Goal: Task Accomplishment & Management: Complete application form

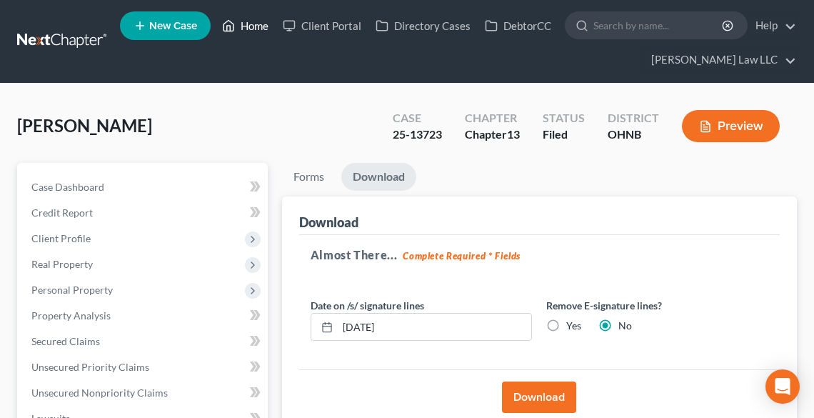
click at [256, 21] on link "Home" at bounding box center [245, 26] width 61 height 26
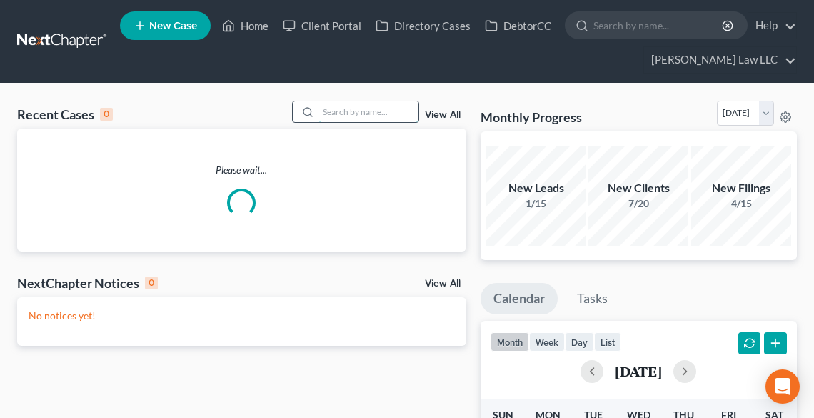
click at [371, 110] on input "search" at bounding box center [369, 111] width 100 height 21
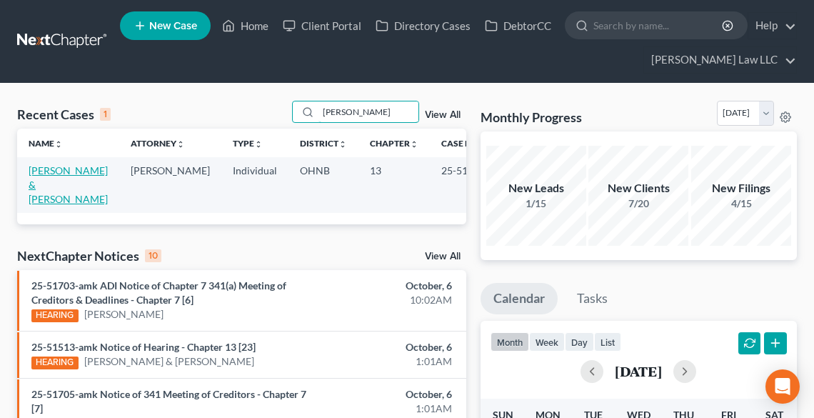
type input "[PERSON_NAME]"
click at [57, 187] on link "[PERSON_NAME] & [PERSON_NAME]" at bounding box center [68, 184] width 79 height 41
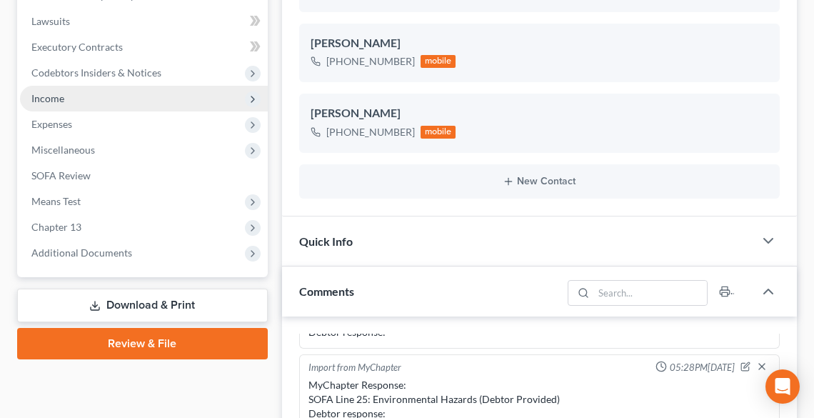
scroll to position [400, 0]
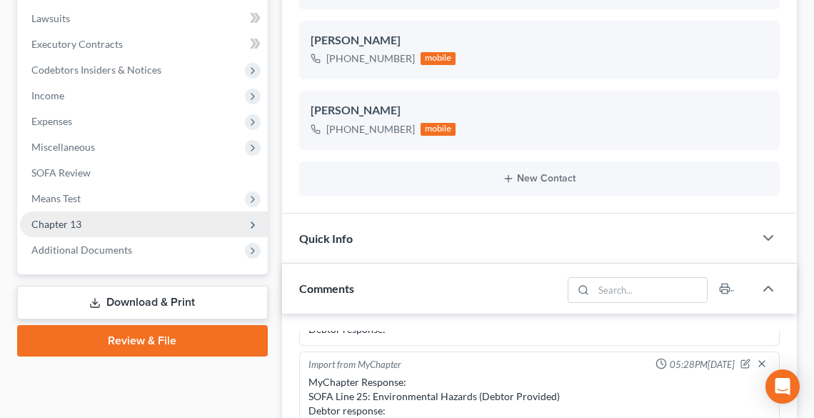
click at [52, 224] on span "Chapter 13" at bounding box center [56, 224] width 50 height 12
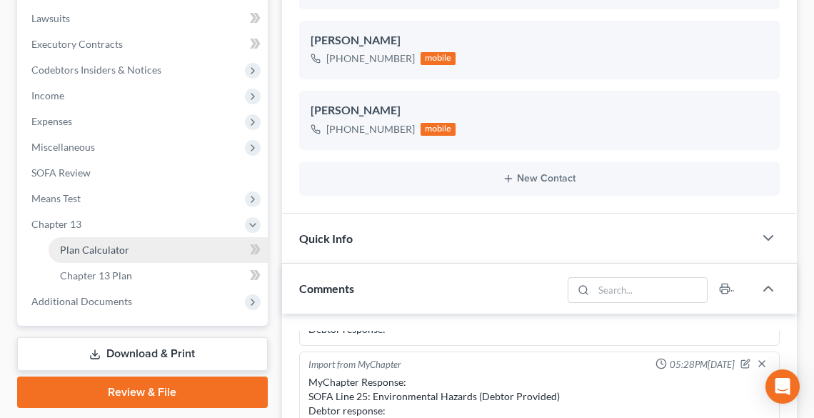
drag, startPoint x: 86, startPoint y: 254, endPoint x: 149, endPoint y: 245, distance: 63.5
click at [86, 254] on span "Plan Calculator" at bounding box center [94, 250] width 69 height 12
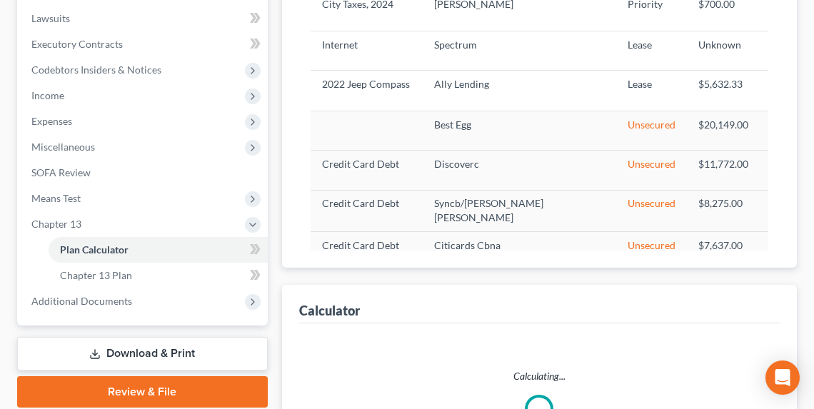
select select "59"
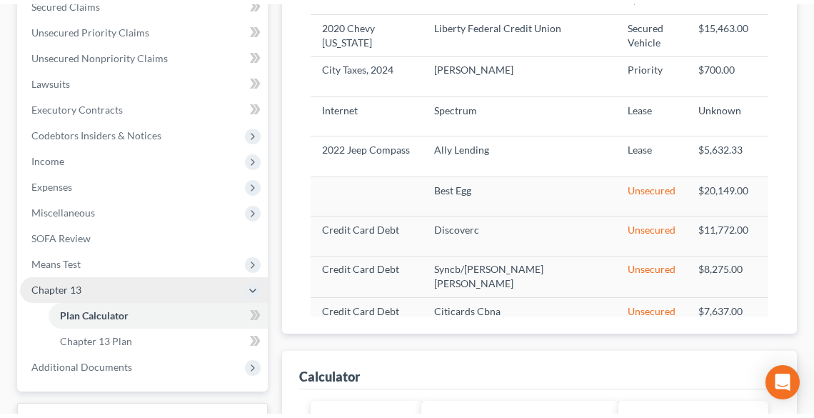
scroll to position [343, 0]
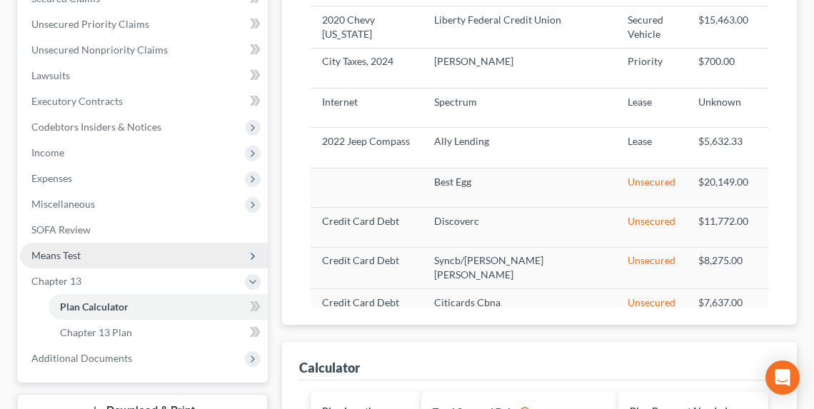
click at [74, 251] on span "Means Test" at bounding box center [55, 255] width 49 height 12
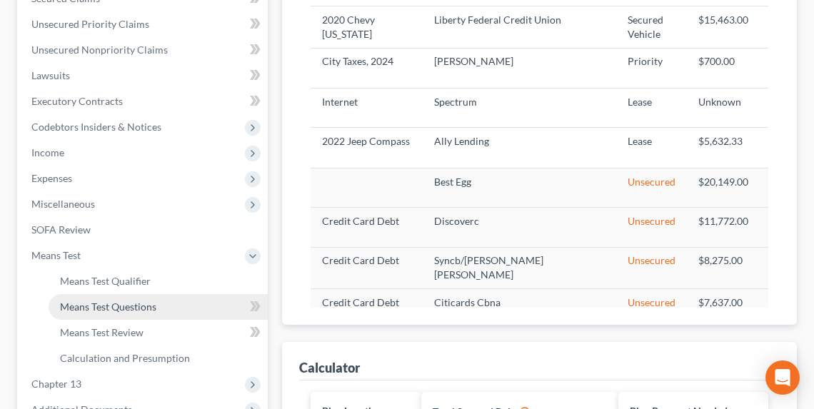
click at [120, 304] on span "Means Test Questions" at bounding box center [108, 307] width 96 height 12
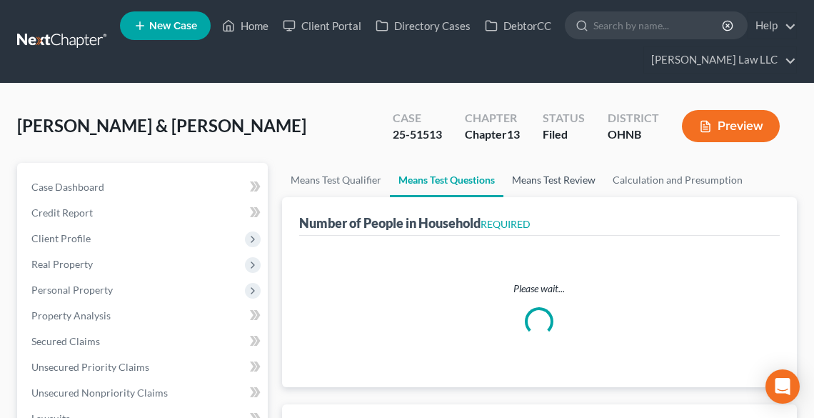
select select "0"
select select "60"
select select "1"
select select "60"
select select "2"
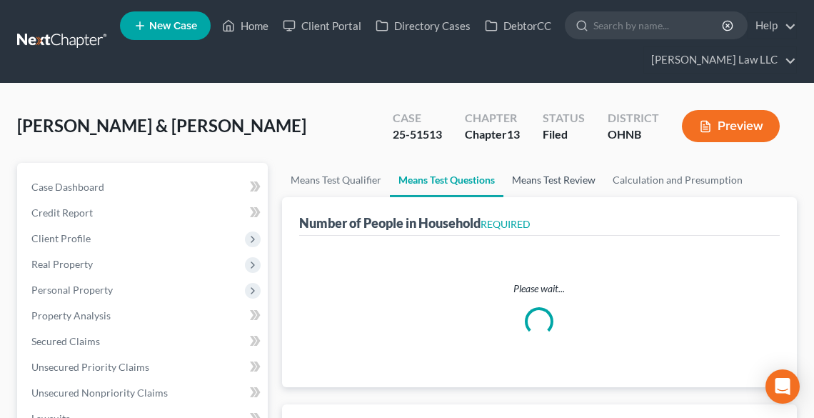
select select "2"
select select "0"
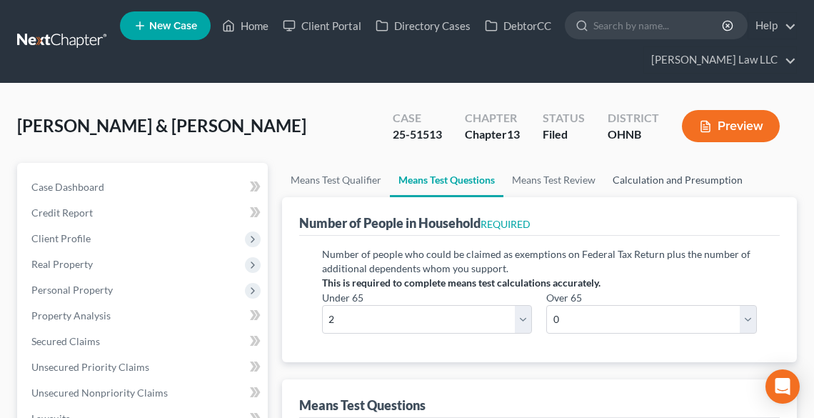
click at [640, 171] on link "Calculation and Presumption" at bounding box center [677, 180] width 147 height 34
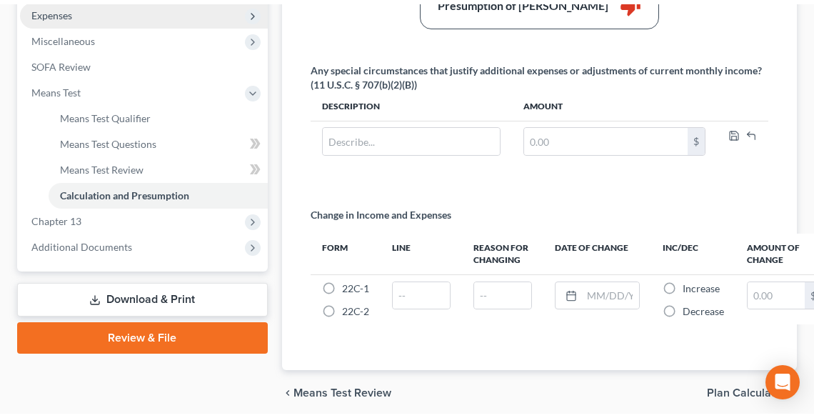
scroll to position [514, 0]
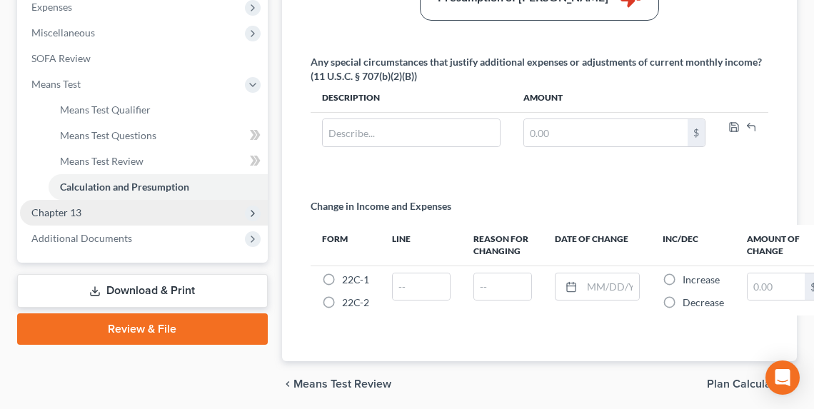
click at [94, 211] on span "Chapter 13" at bounding box center [144, 213] width 248 height 26
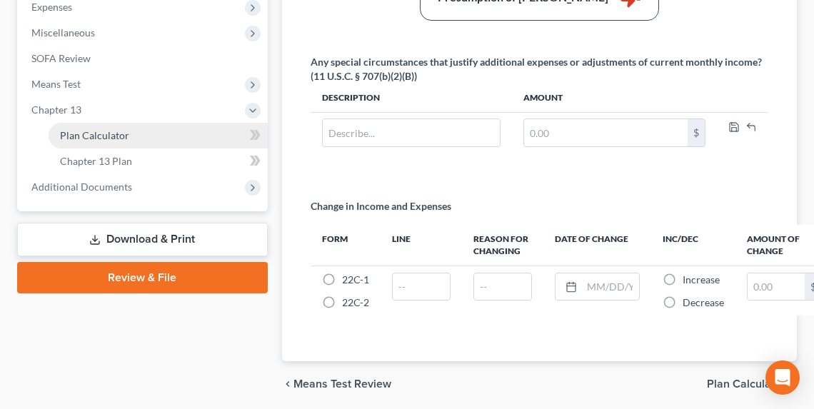
click at [79, 134] on span "Plan Calculator" at bounding box center [94, 135] width 69 height 12
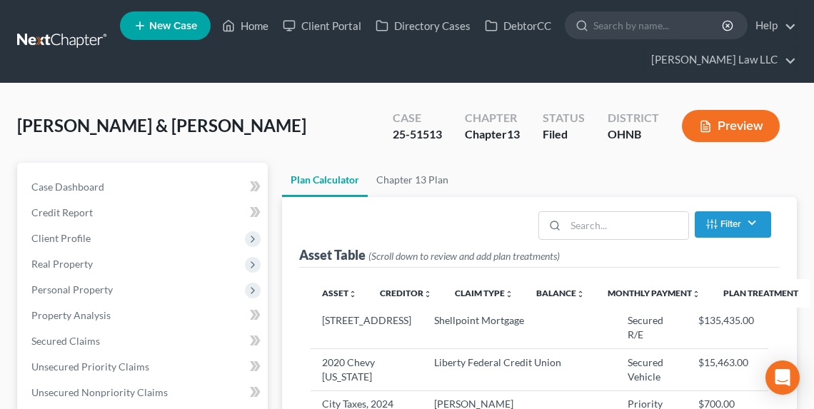
scroll to position [343, 0]
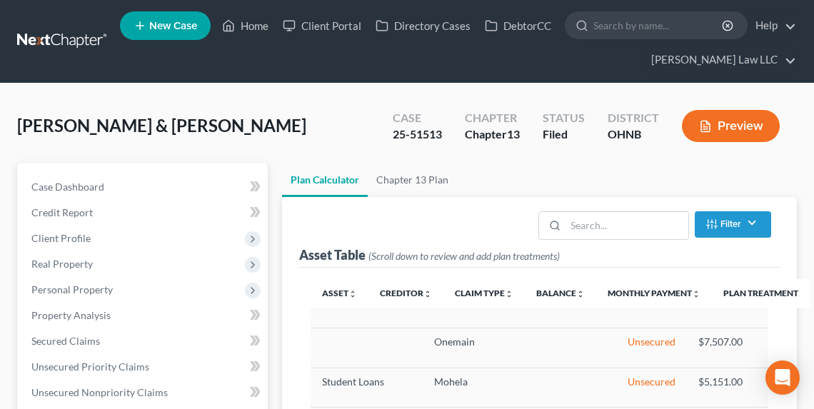
select select "59"
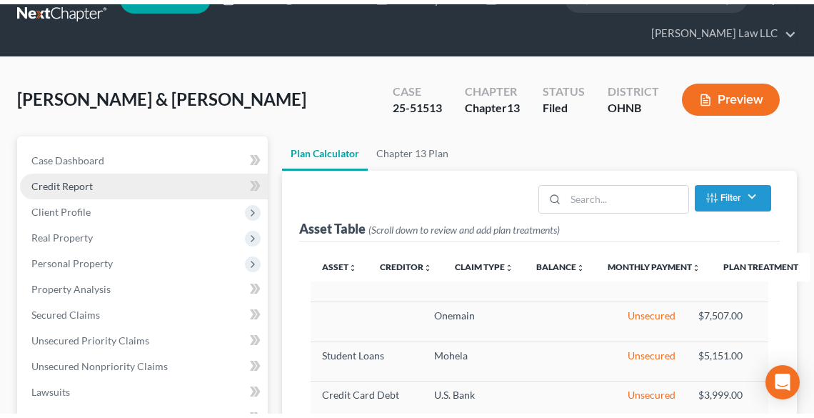
scroll to position [0, 0]
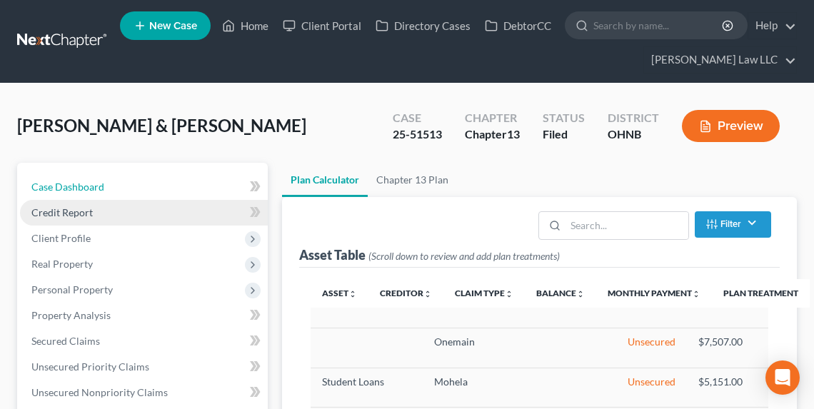
click at [57, 183] on span "Case Dashboard" at bounding box center [67, 187] width 73 height 12
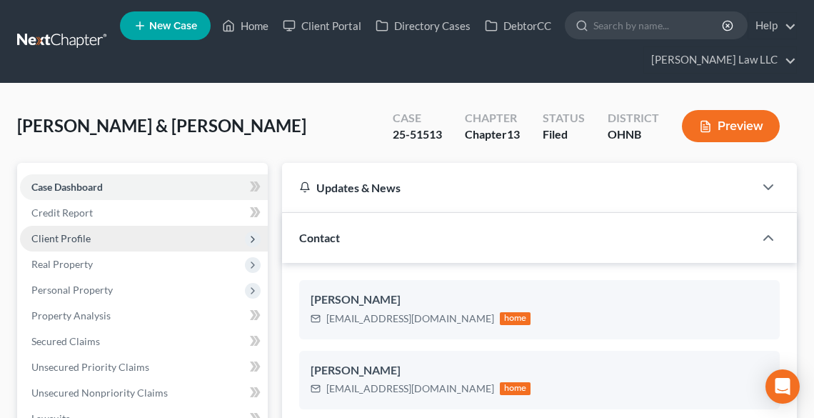
click at [82, 237] on span "Client Profile" at bounding box center [60, 238] width 59 height 12
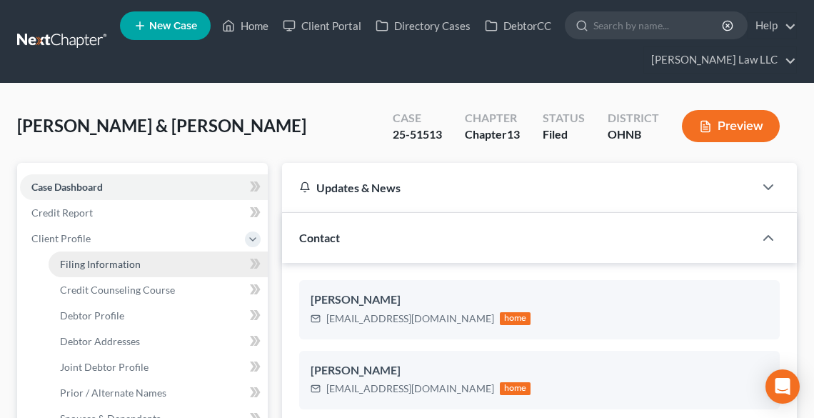
scroll to position [305, 0]
click at [100, 264] on span "Filing Information" at bounding box center [100, 264] width 81 height 12
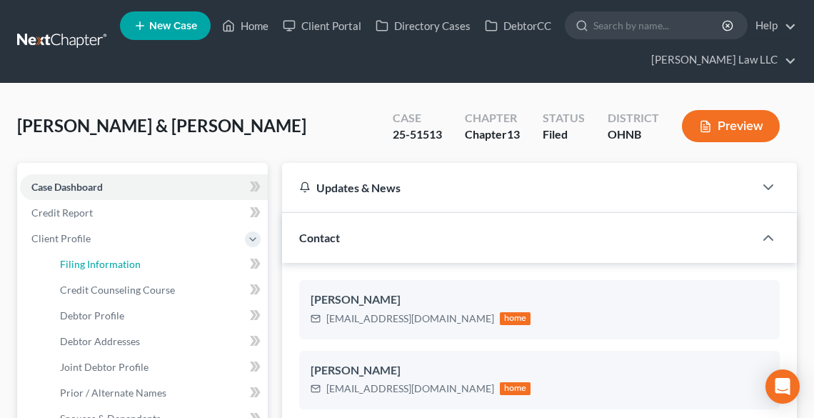
select select "1"
select select "3"
select select "61"
select select "0"
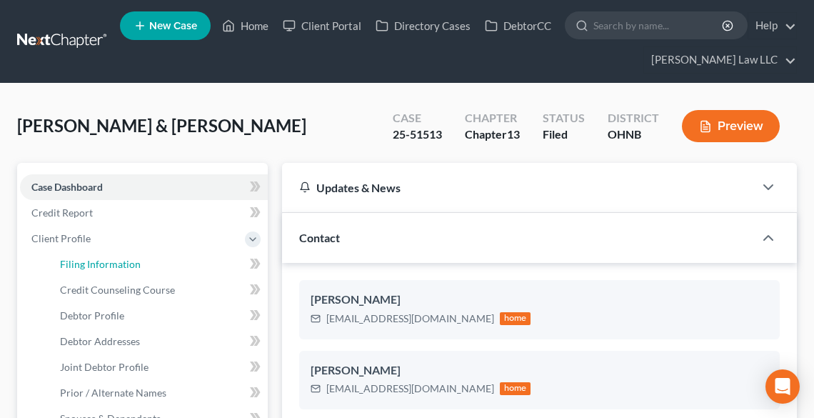
select select "36"
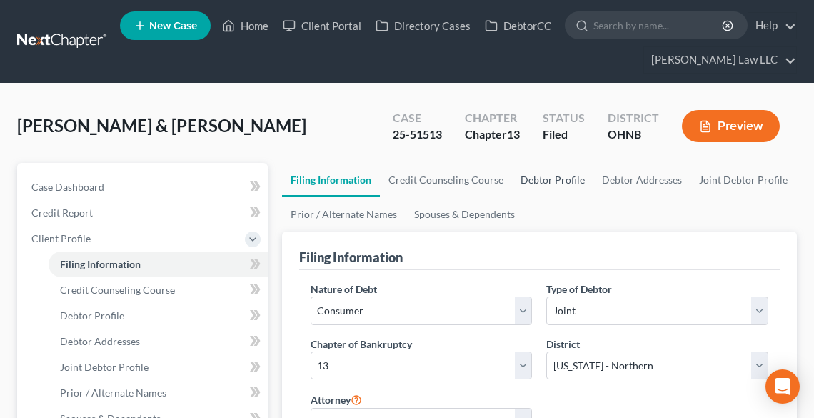
click at [566, 177] on link "Debtor Profile" at bounding box center [552, 180] width 81 height 34
select select "1"
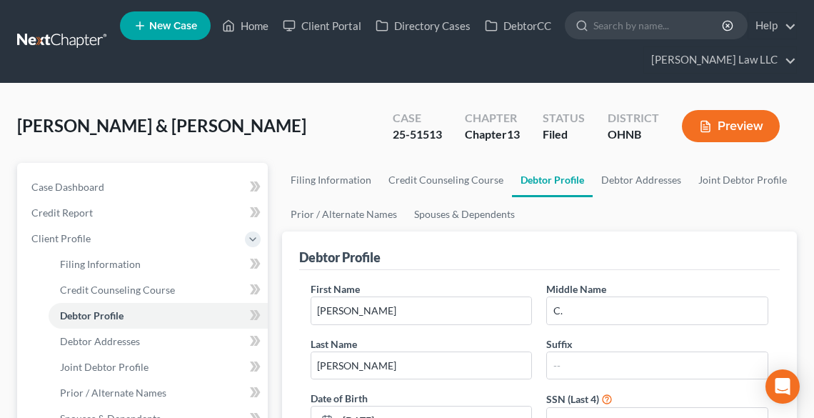
click at [179, 24] on span "New Case" at bounding box center [173, 26] width 48 height 11
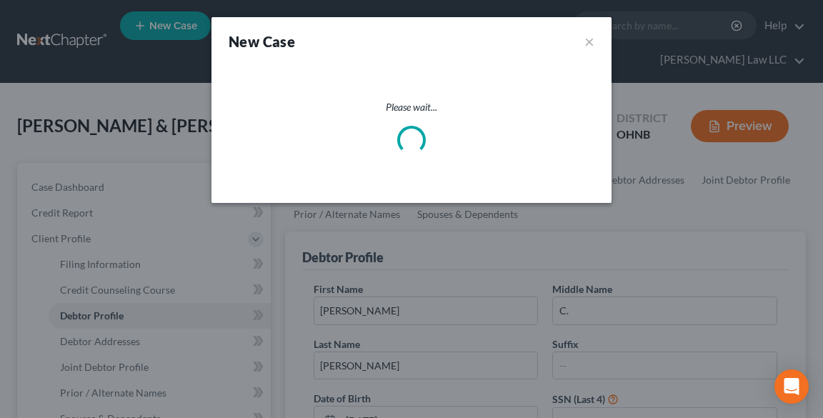
select select "61"
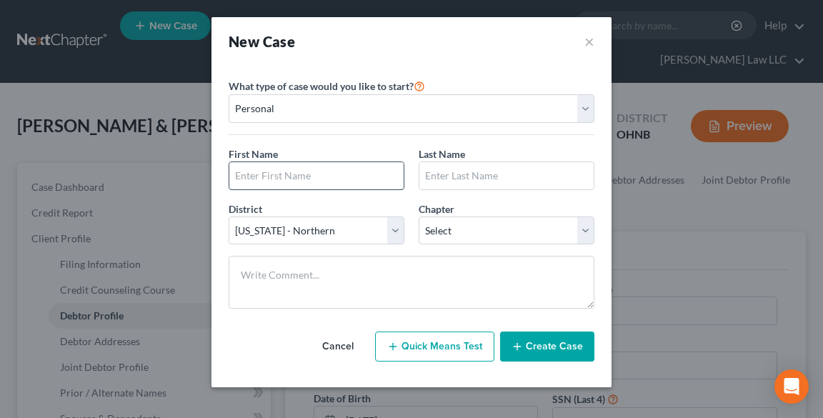
click at [339, 178] on input "text" at bounding box center [316, 175] width 174 height 27
type input "[PERSON_NAME]"
paste input "Luhinec"
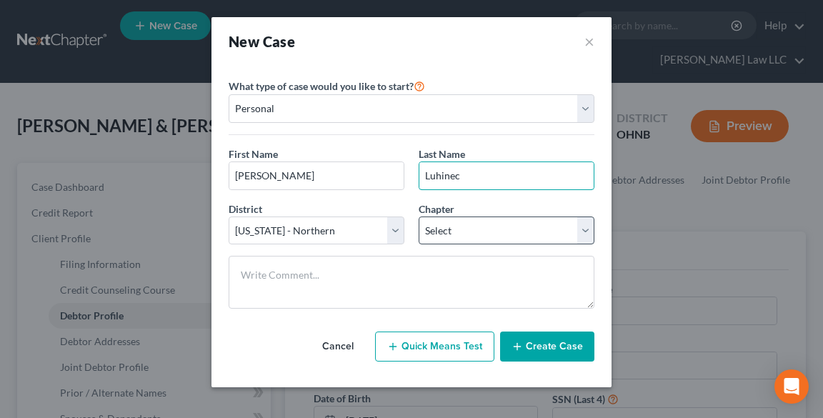
type input "Luhinec"
click at [484, 235] on select "Select 7 11 12 13" at bounding box center [507, 230] width 176 height 29
select select "0"
click at [419, 216] on select "Select 7 11 12 13" at bounding box center [507, 230] width 176 height 29
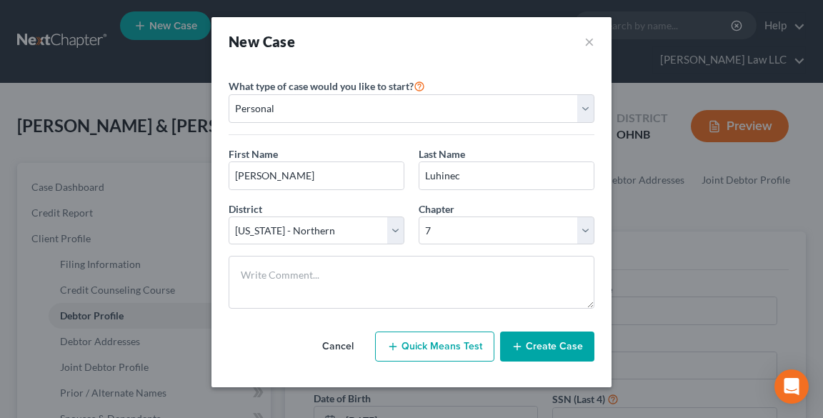
click at [533, 342] on button "Create Case" at bounding box center [547, 346] width 94 height 30
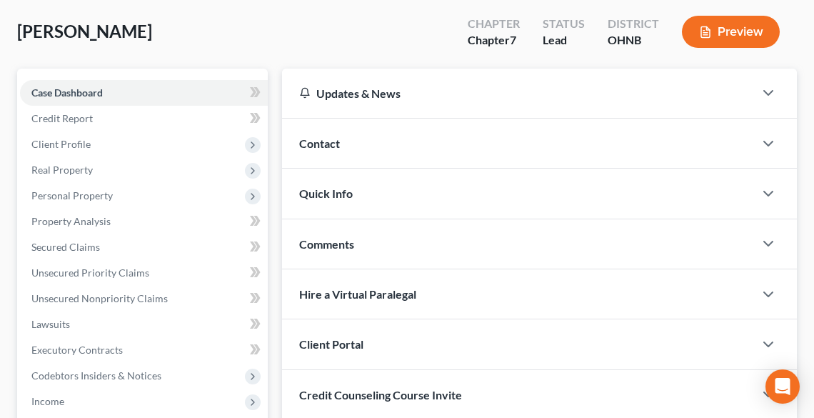
scroll to position [114, 0]
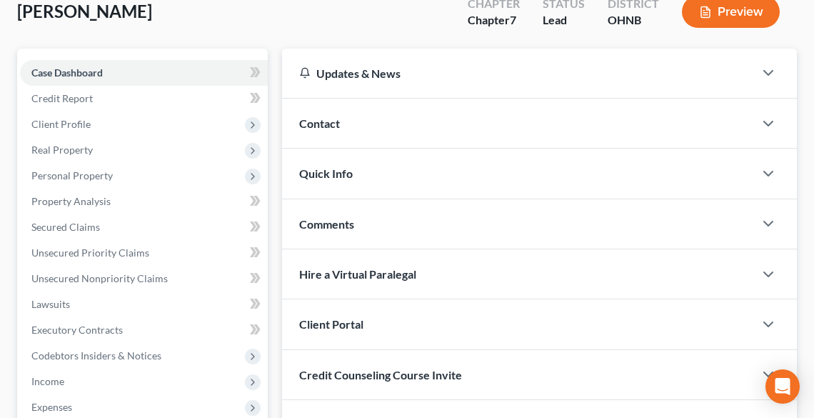
click at [374, 326] on div "Client Portal" at bounding box center [518, 323] width 472 height 49
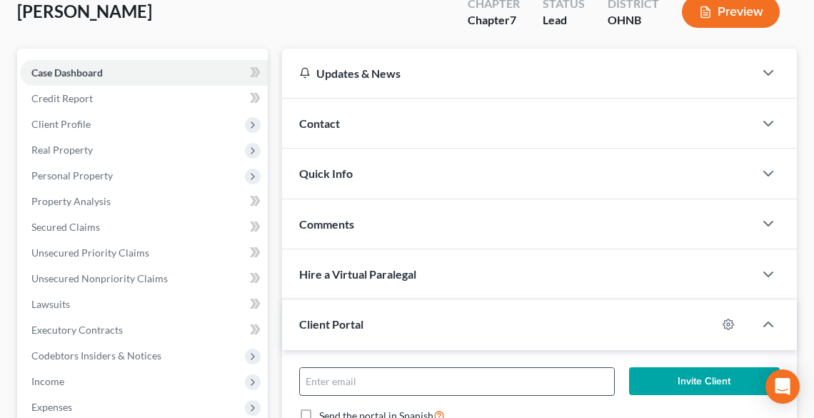
click at [408, 381] on input "email" at bounding box center [457, 381] width 314 height 27
type input "[PERSON_NAME][EMAIL_ADDRESS][DOMAIN_NAME]"
click at [703, 377] on button "Invite Client" at bounding box center [704, 381] width 151 height 29
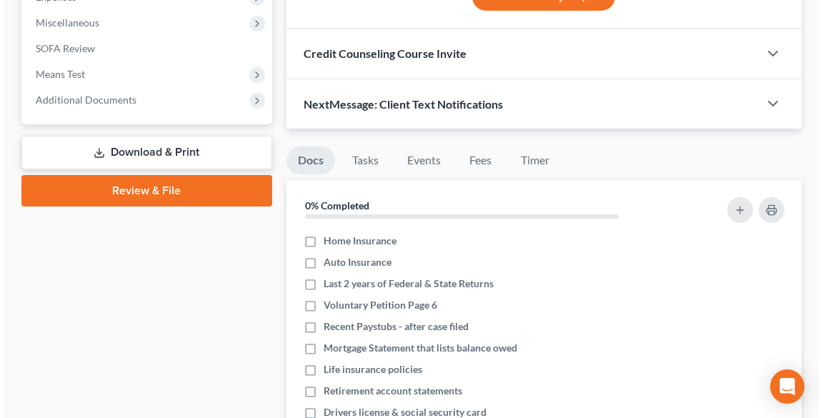
scroll to position [454, 0]
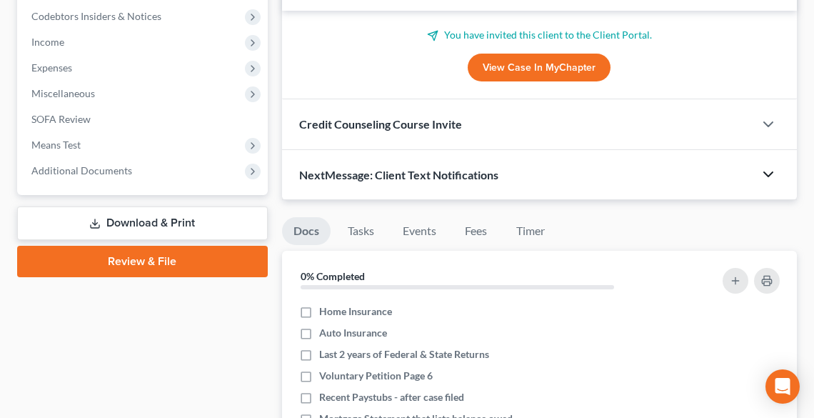
click at [767, 174] on icon "button" at bounding box center [768, 174] width 17 height 17
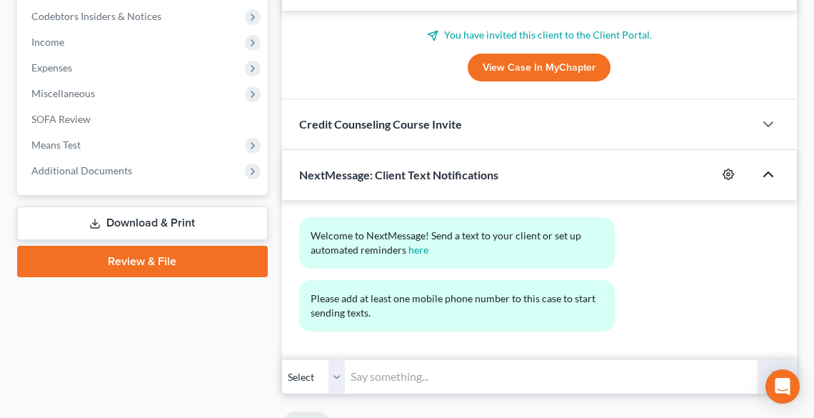
click at [732, 176] on icon "button" at bounding box center [729, 174] width 11 height 11
select select "0"
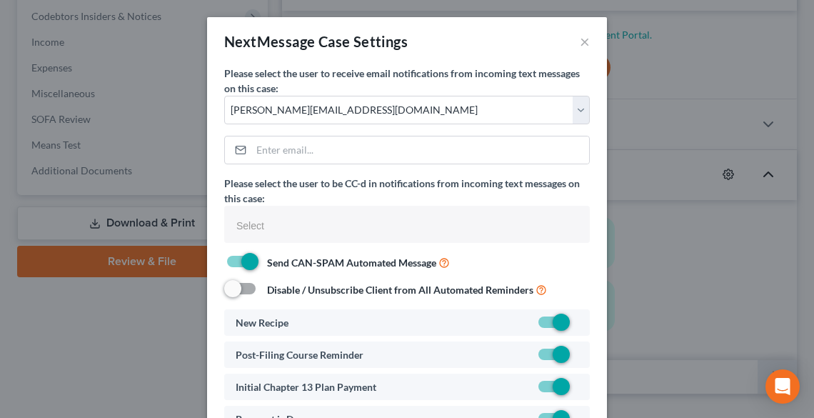
select select
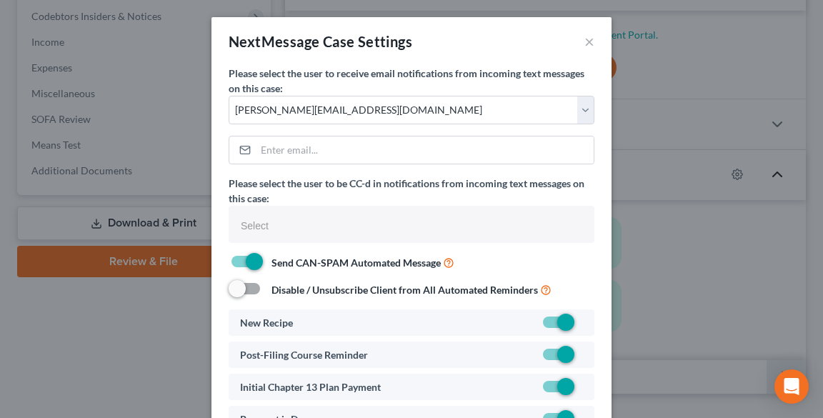
click at [544, 391] on span at bounding box center [557, 386] width 34 height 17
click at [583, 390] on label at bounding box center [583, 390] width 0 height 0
click at [589, 386] on input "checkbox" at bounding box center [593, 383] width 9 height 9
checkbox input "false"
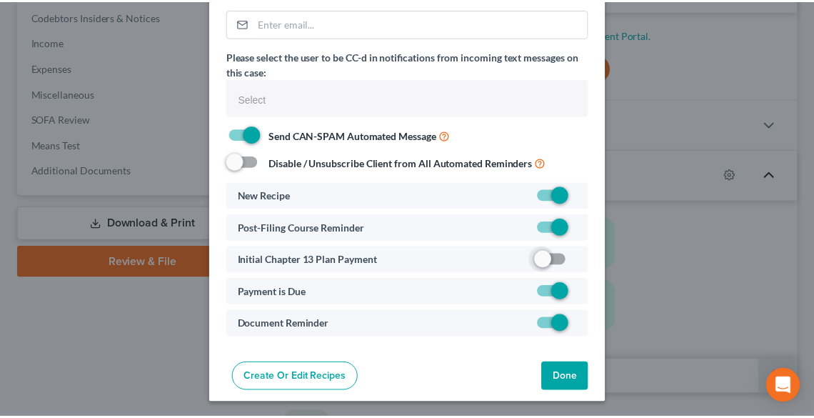
scroll to position [129, 0]
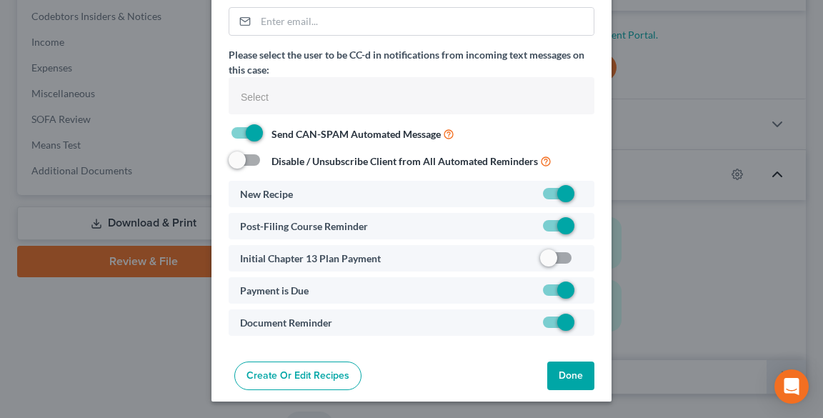
click at [558, 377] on button "Done" at bounding box center [570, 375] width 47 height 29
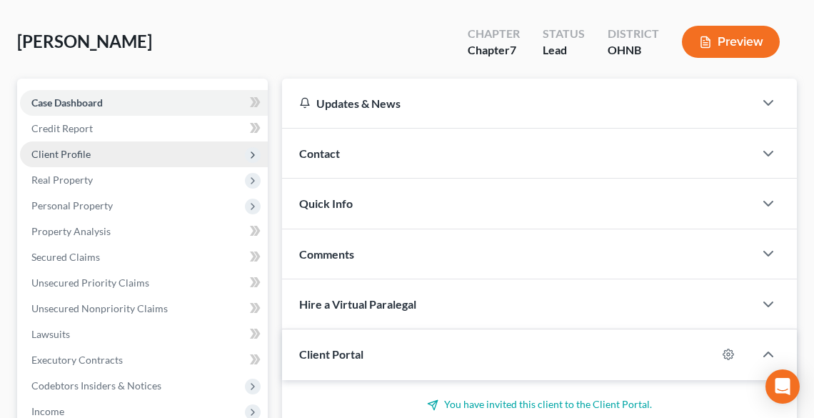
scroll to position [0, 0]
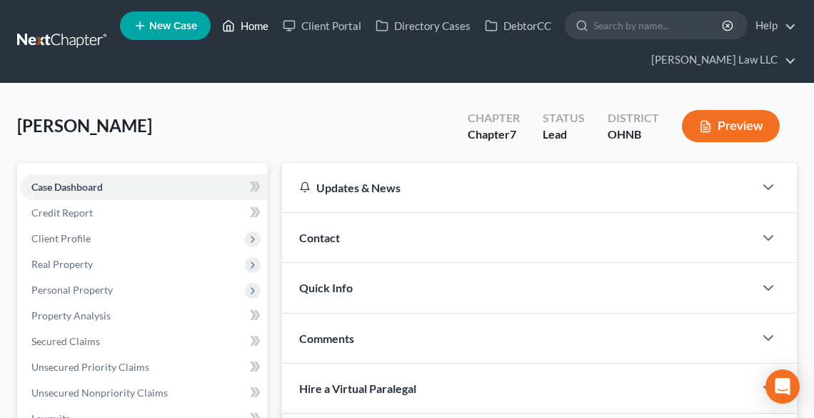
click at [254, 26] on link "Home" at bounding box center [245, 26] width 61 height 26
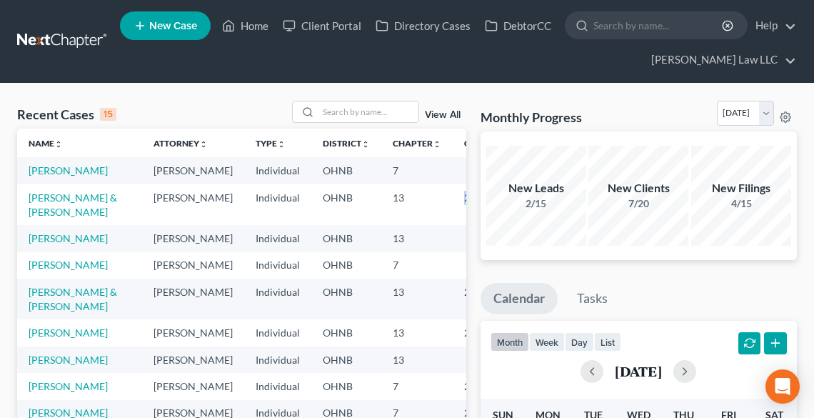
drag, startPoint x: 446, startPoint y: 209, endPoint x: 395, endPoint y: 212, distance: 50.8
click at [453, 212] on td "25-51513" at bounding box center [487, 204] width 69 height 41
copy td "25-51513"
click at [789, 223] on div "New Filings 4/15" at bounding box center [742, 196] width 100 height 100
